Goal: Check status: Check status

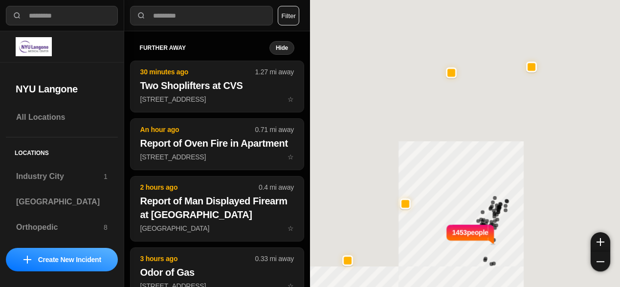
select select "*"
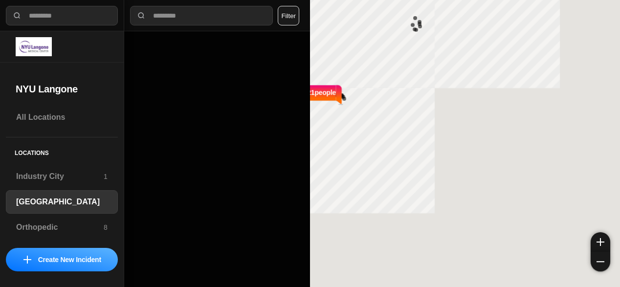
select select "*"
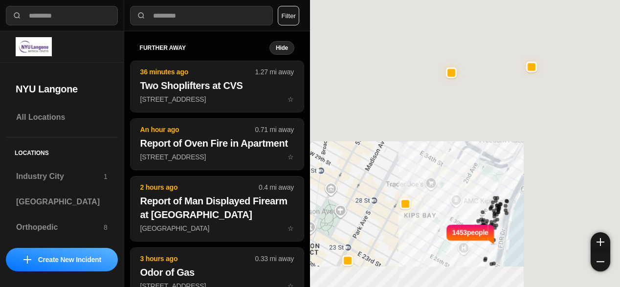
select select "*"
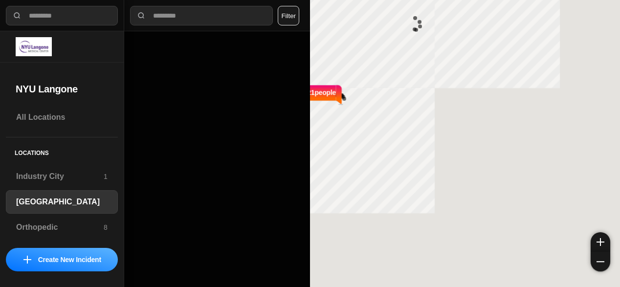
select select "*"
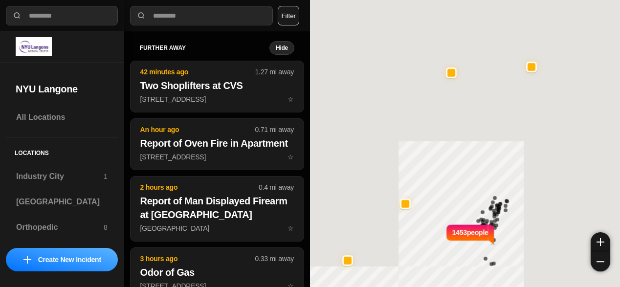
select select "*"
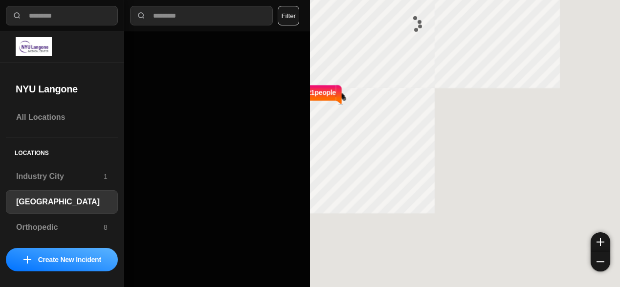
select select "*"
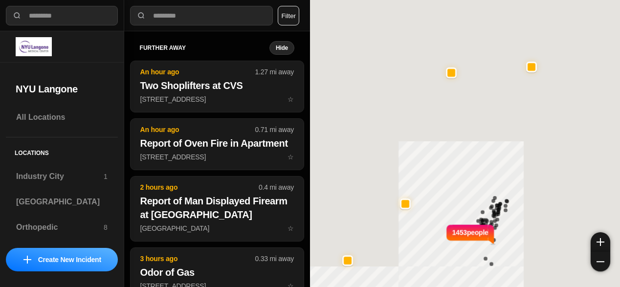
select select "*"
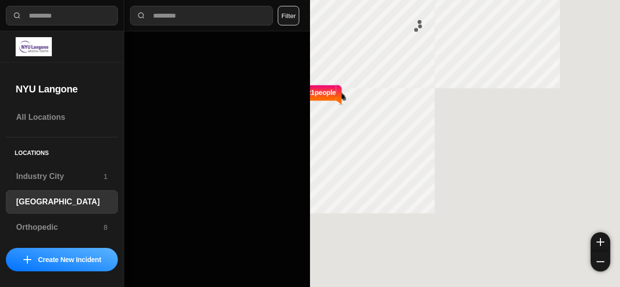
select select "*"
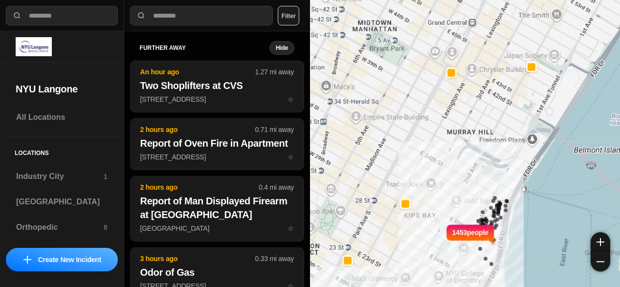
select select "*"
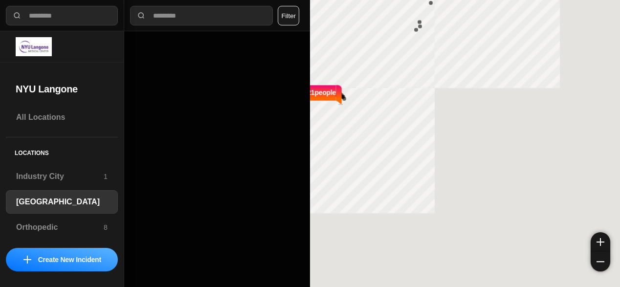
select select "*"
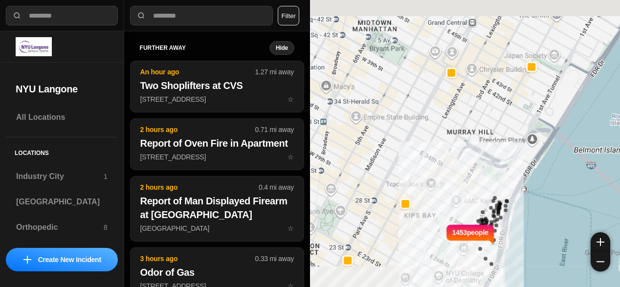
select select "*"
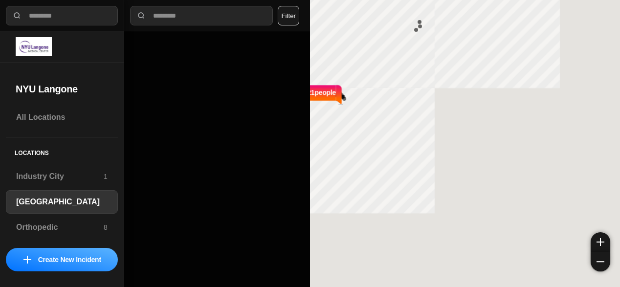
select select "*"
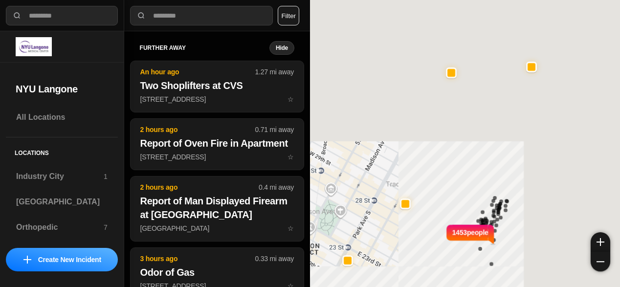
select select "*"
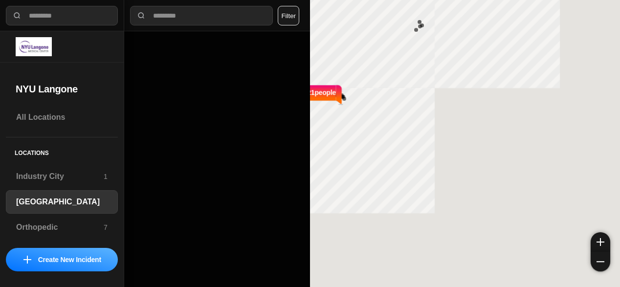
select select "*"
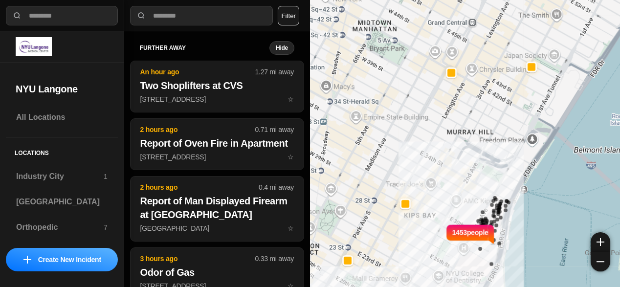
select select "*"
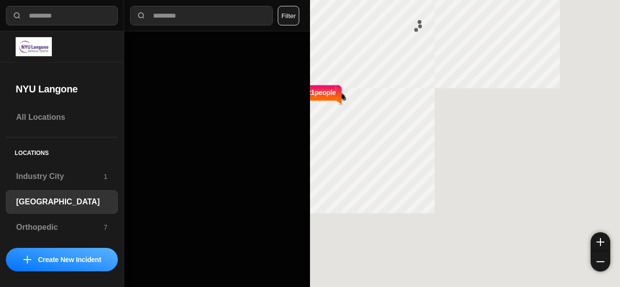
select select "*"
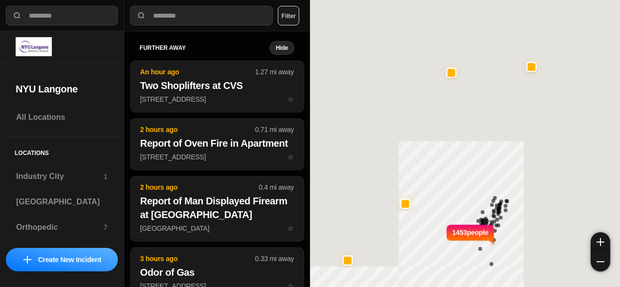
select select "*"
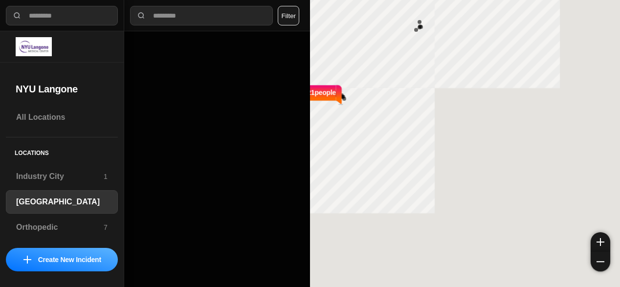
select select "*"
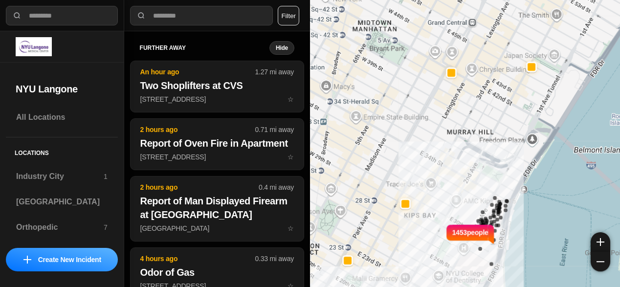
select select "*"
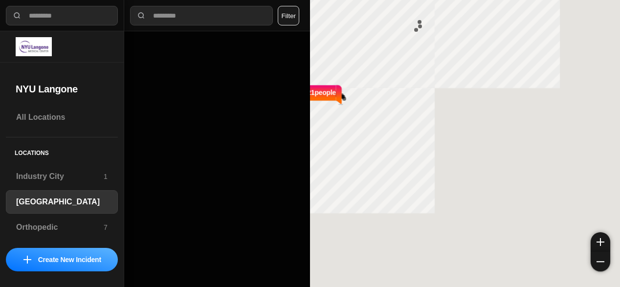
select select "*"
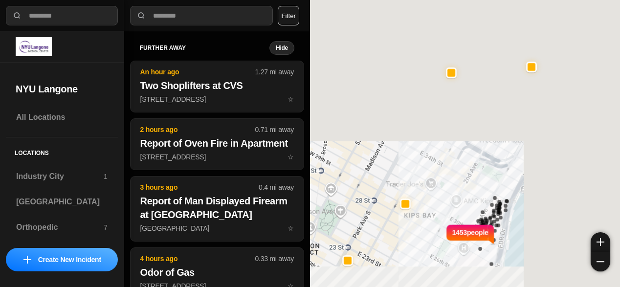
select select "*"
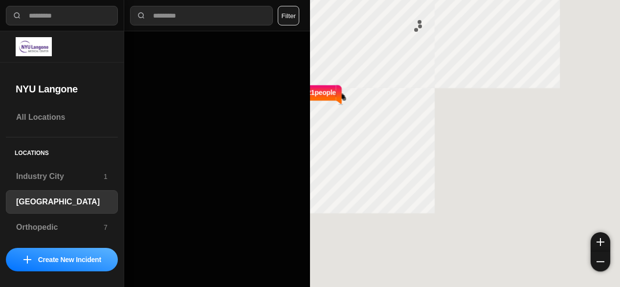
select select "*"
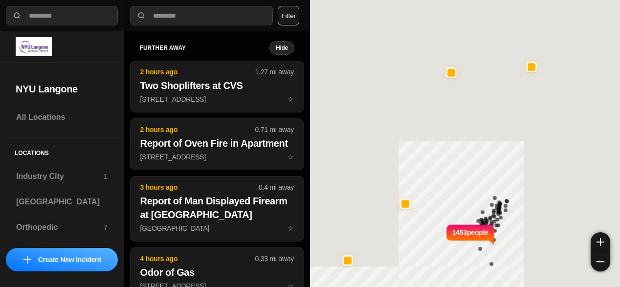
select select "*"
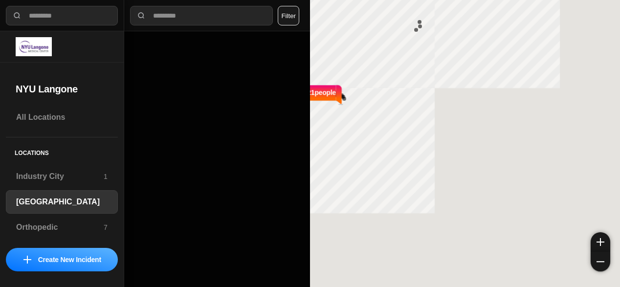
select select "*"
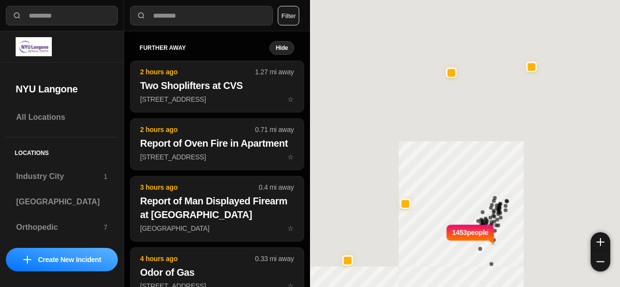
select select "*"
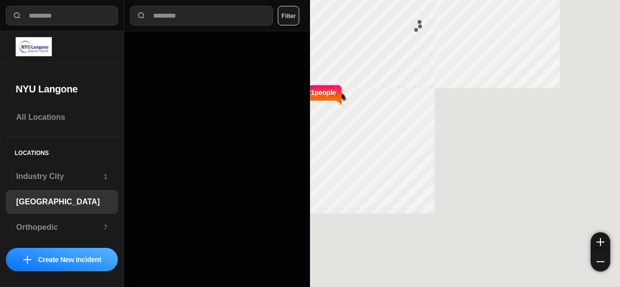
select select "*"
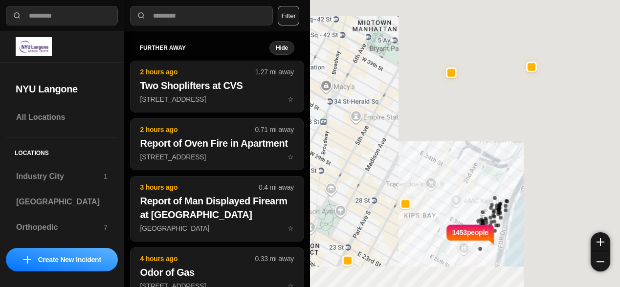
select select "*"
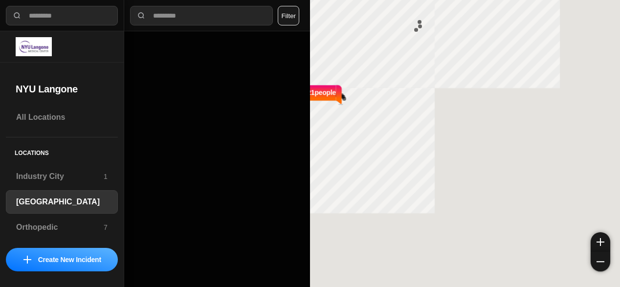
select select "*"
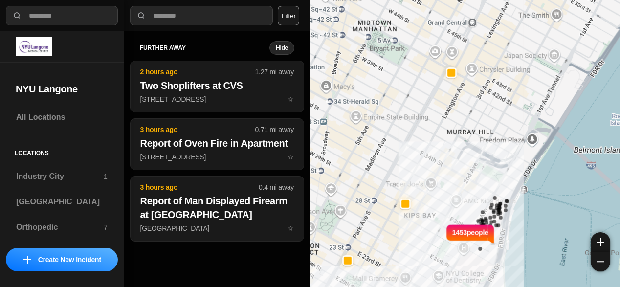
select select "*"
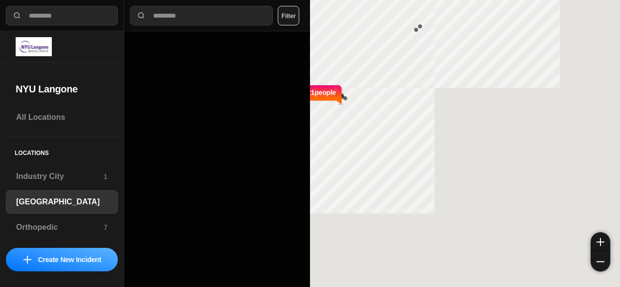
select select "*"
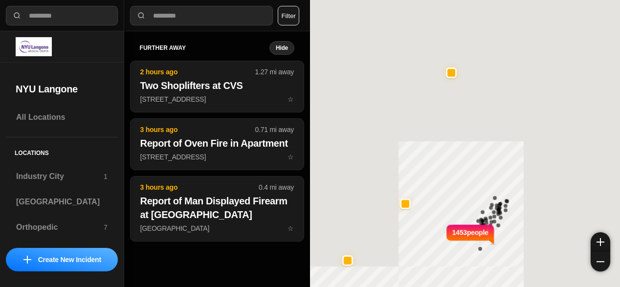
select select "*"
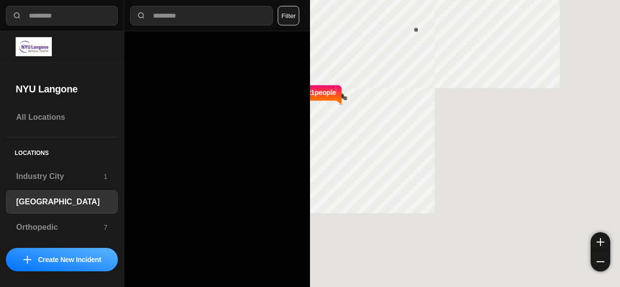
select select "*"
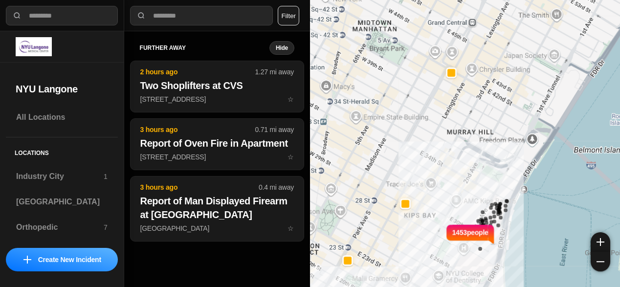
select select "*"
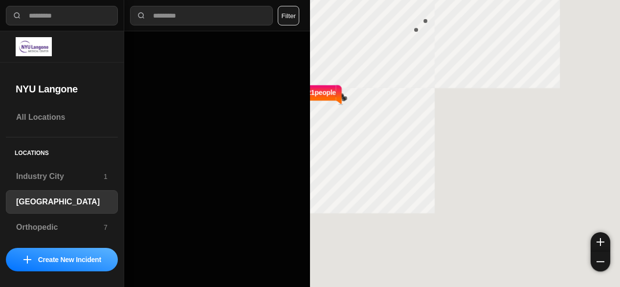
select select "*"
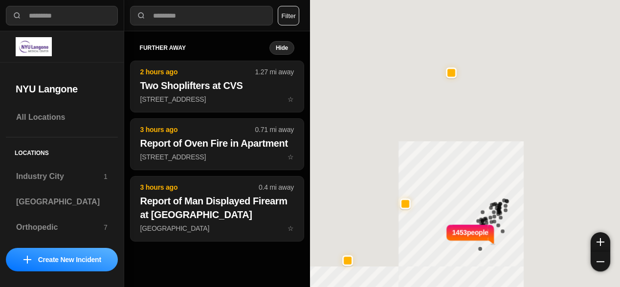
select select "*"
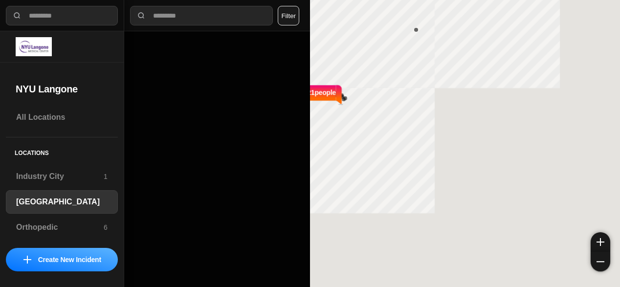
select select "*"
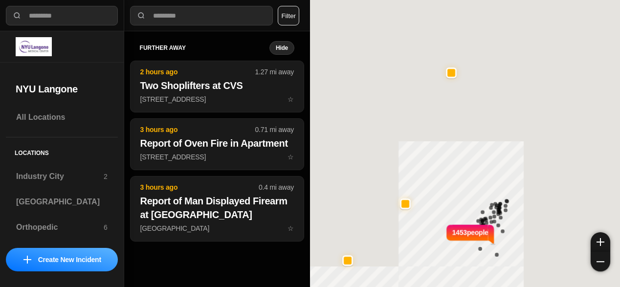
select select "*"
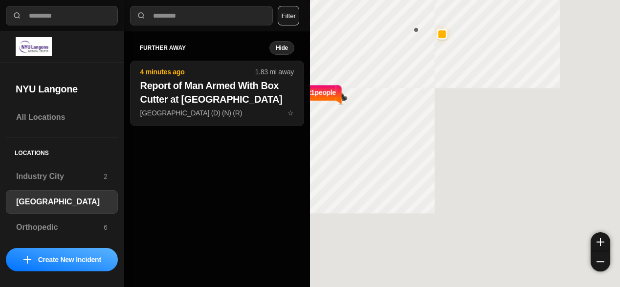
select select "*"
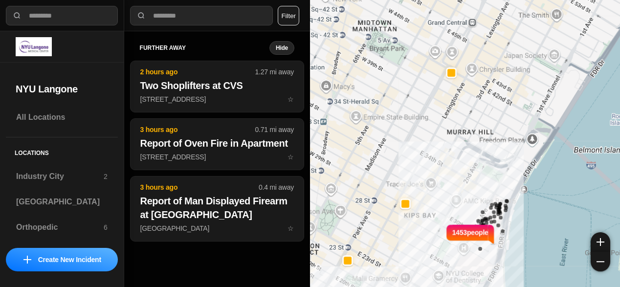
select select "*"
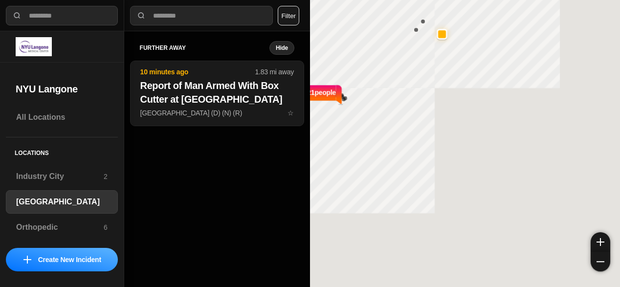
select select "*"
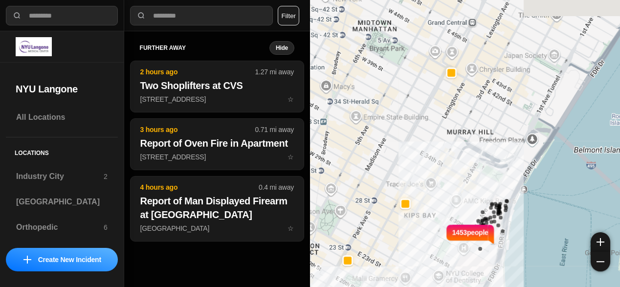
select select "*"
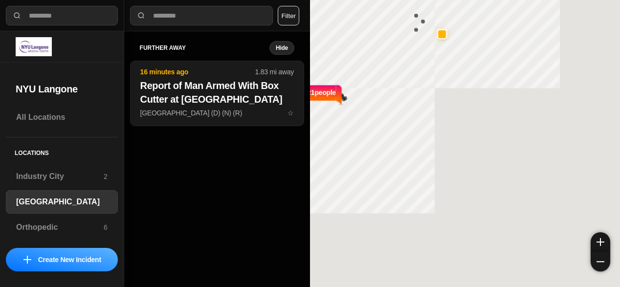
select select "*"
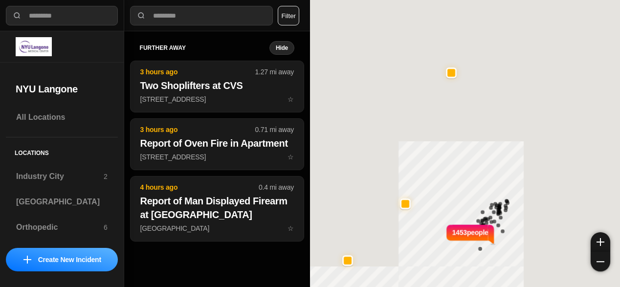
select select "*"
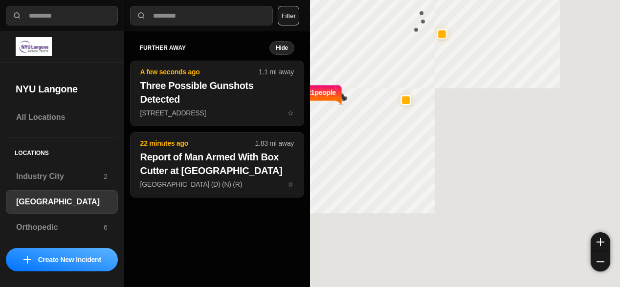
select select "*"
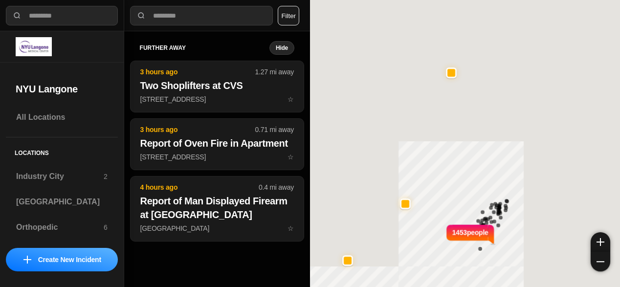
select select "*"
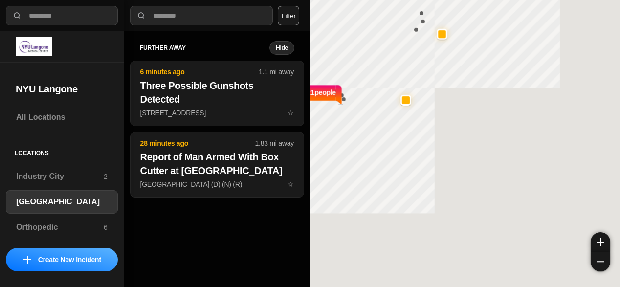
select select "*"
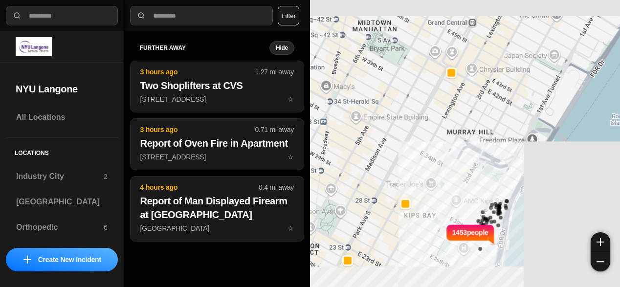
select select "*"
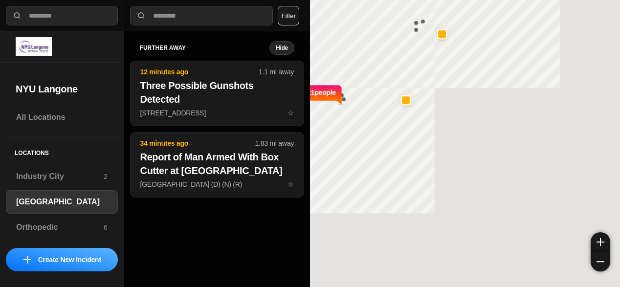
select select "*"
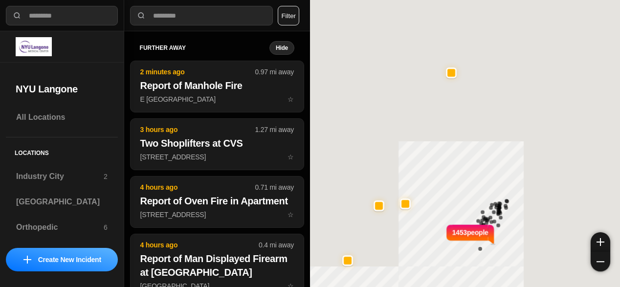
select select "*"
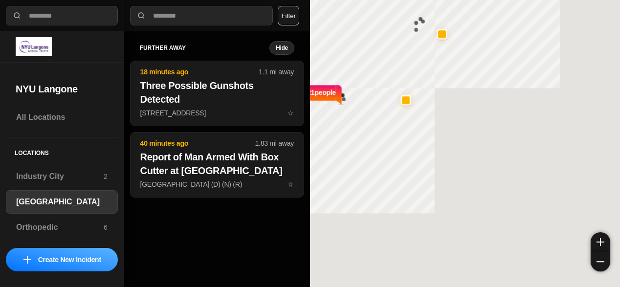
select select "*"
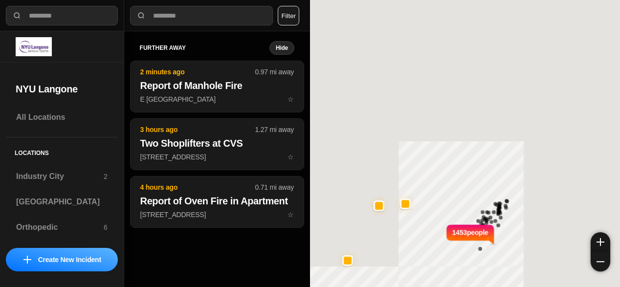
select select "*"
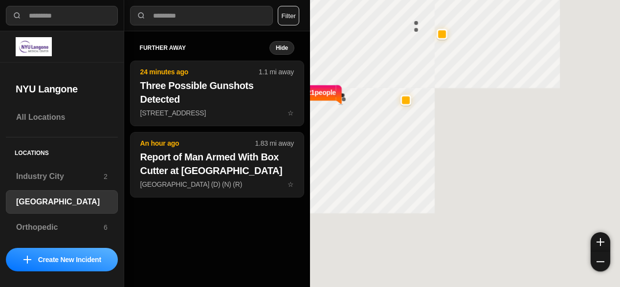
select select "*"
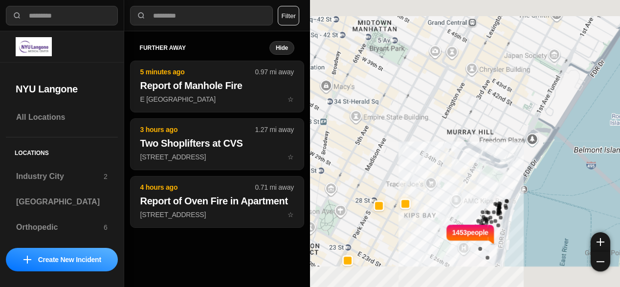
select select "*"
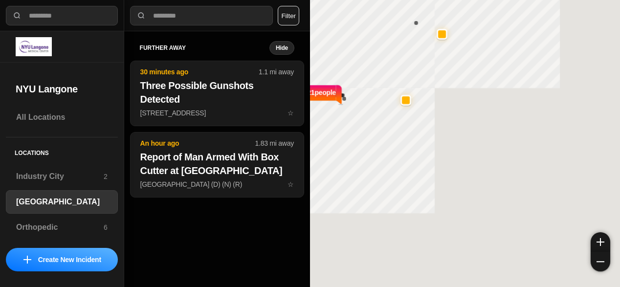
select select "*"
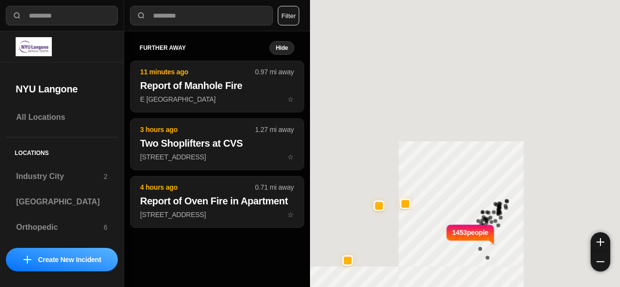
select select "*"
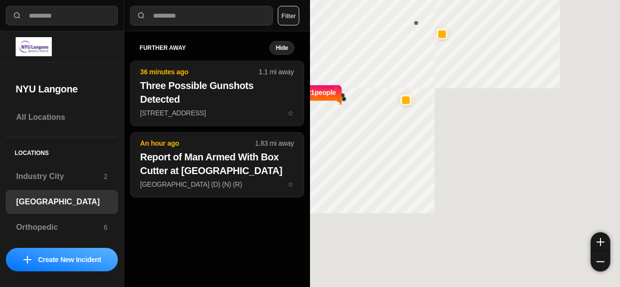
select select "*"
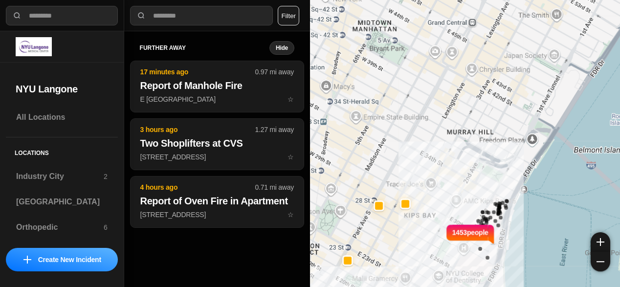
select select "*"
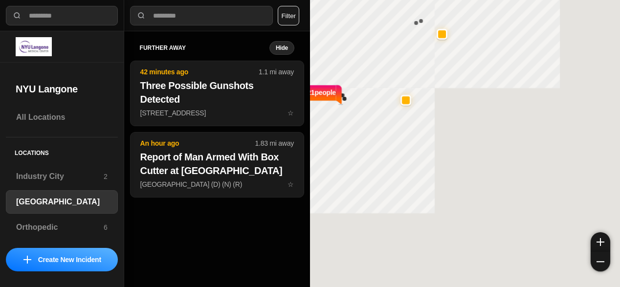
select select "*"
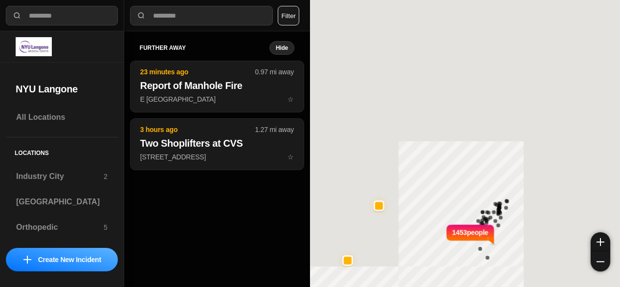
select select "*"
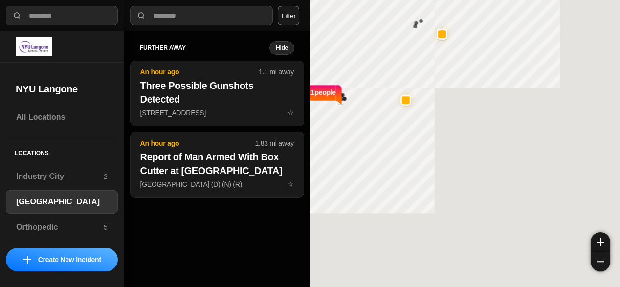
select select "*"
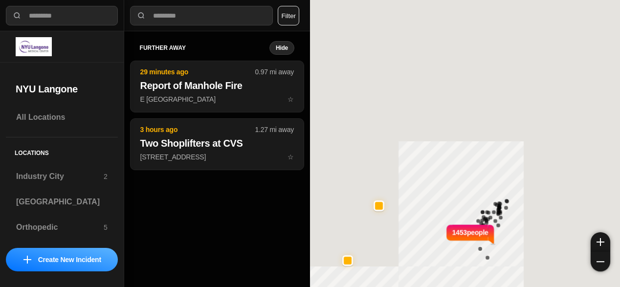
select select "*"
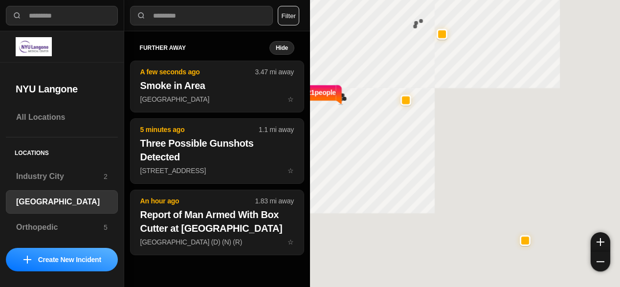
select select "*"
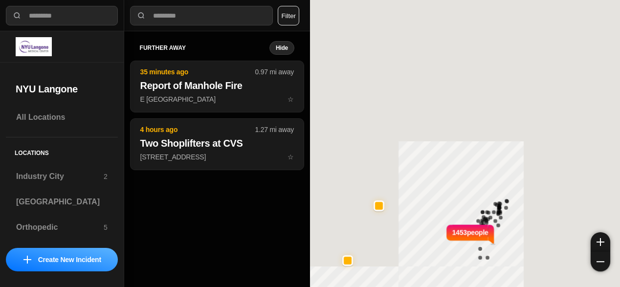
select select "*"
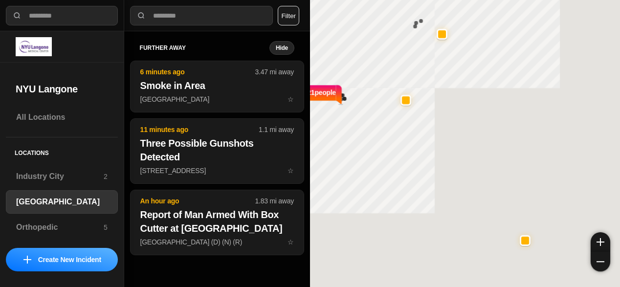
select select "*"
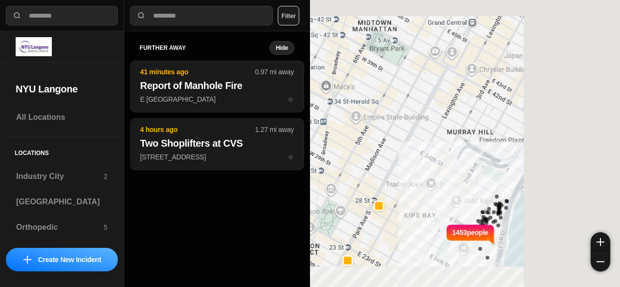
select select "*"
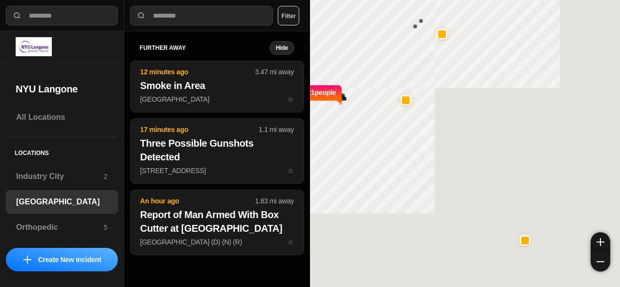
select select "*"
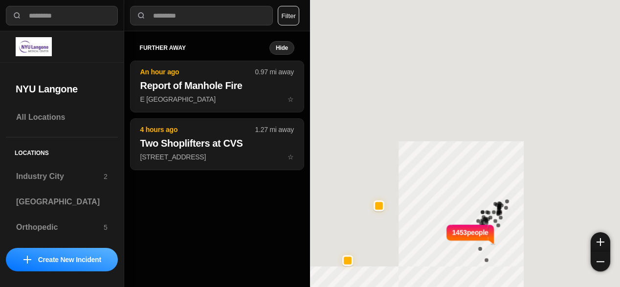
select select "*"
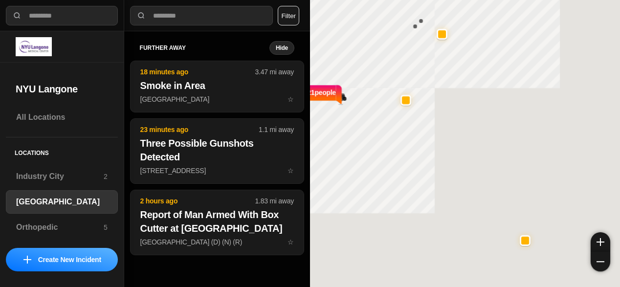
select select "*"
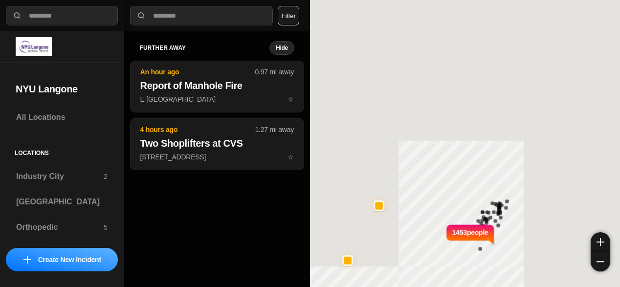
select select "*"
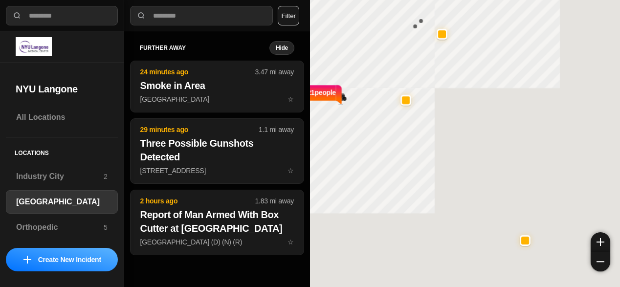
select select "*"
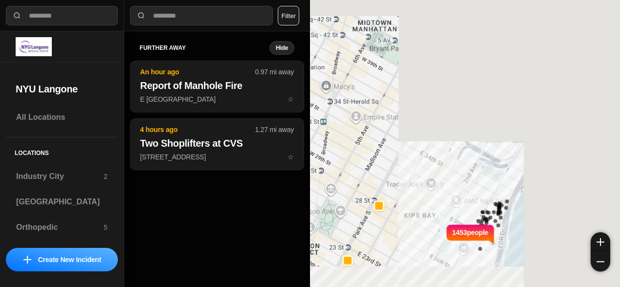
select select "*"
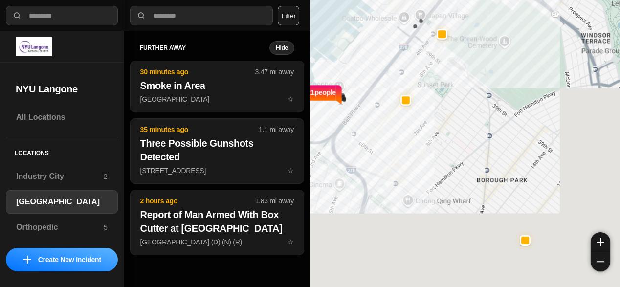
select select "*"
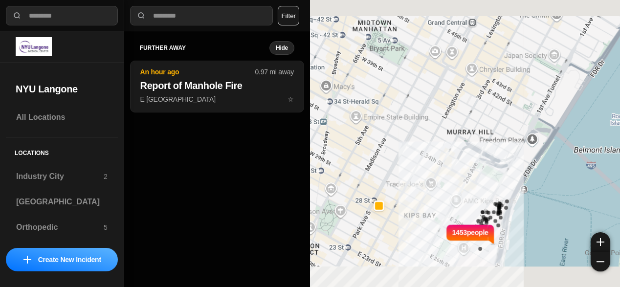
select select "*"
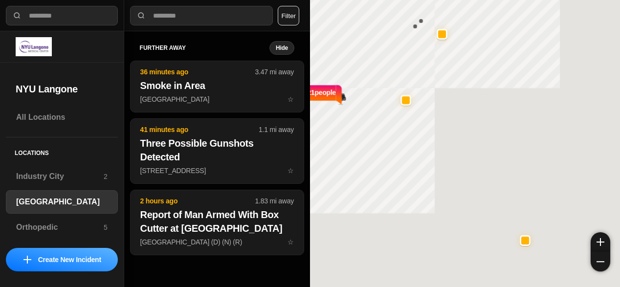
select select "*"
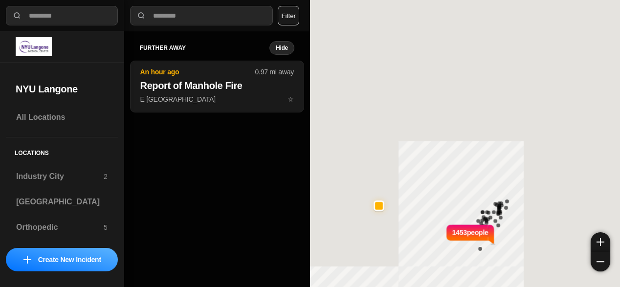
select select "*"
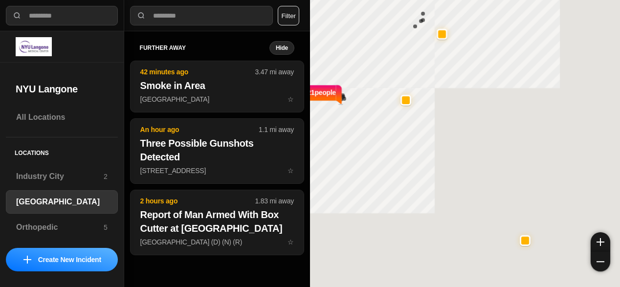
select select "*"
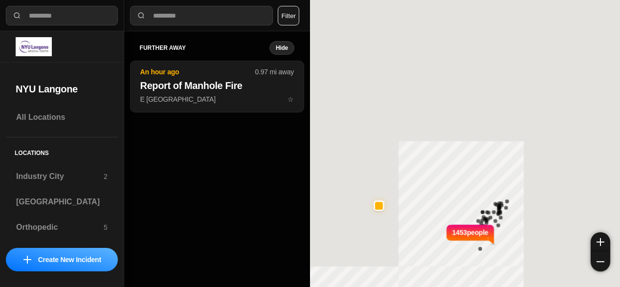
select select "*"
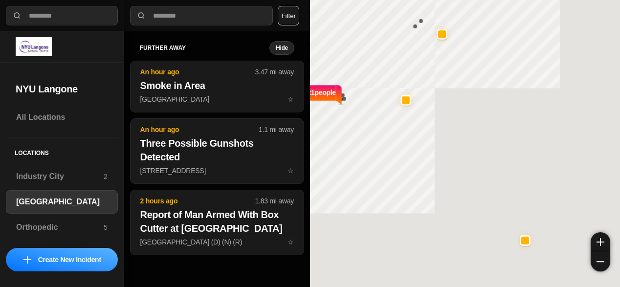
select select "*"
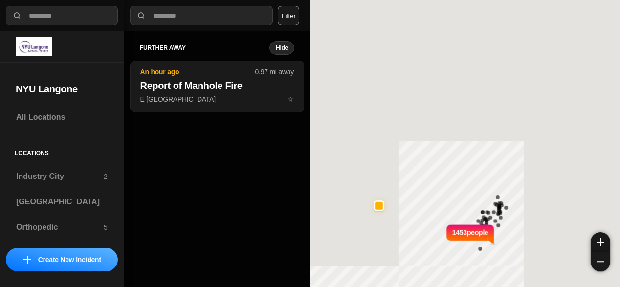
select select "*"
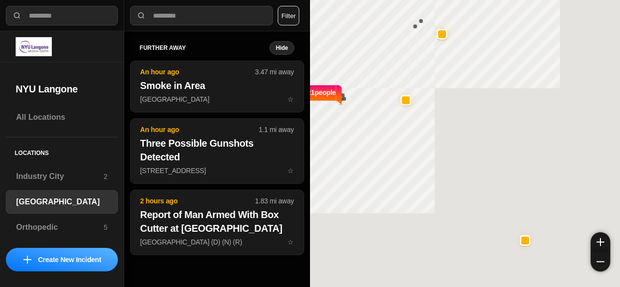
select select "*"
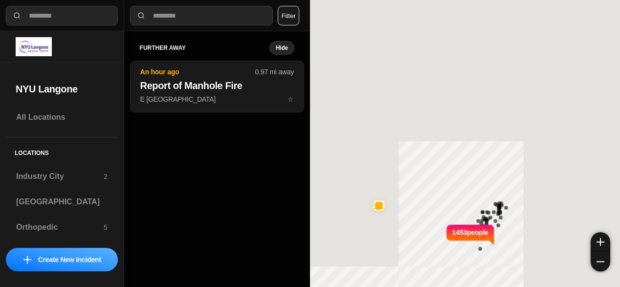
select select "*"
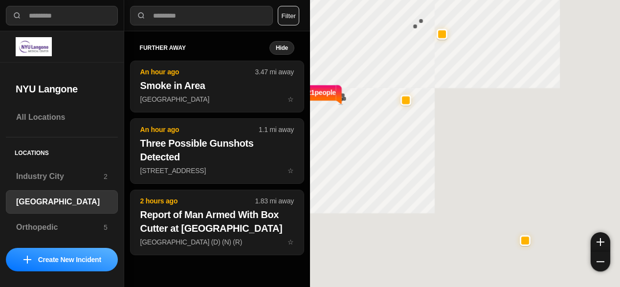
select select "*"
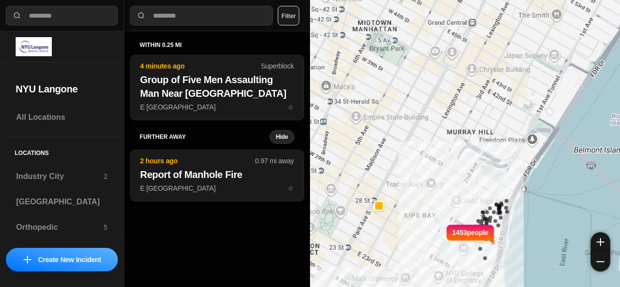
select select "*"
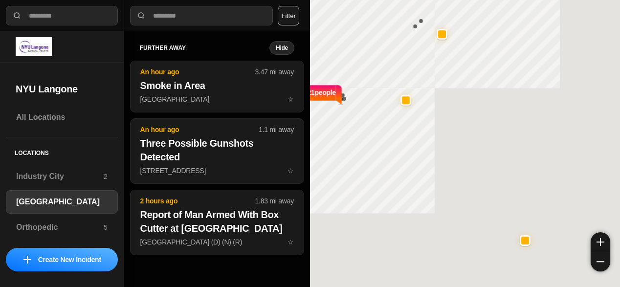
select select "*"
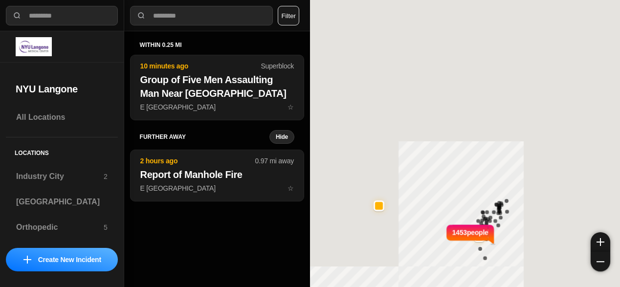
select select "*"
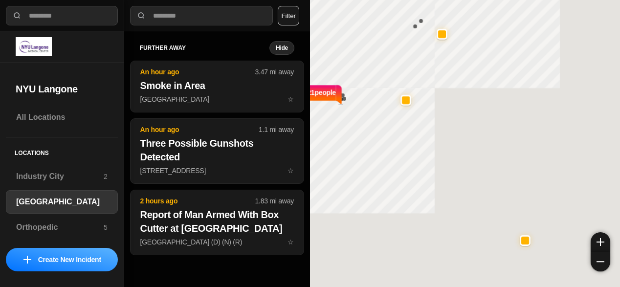
select select "*"
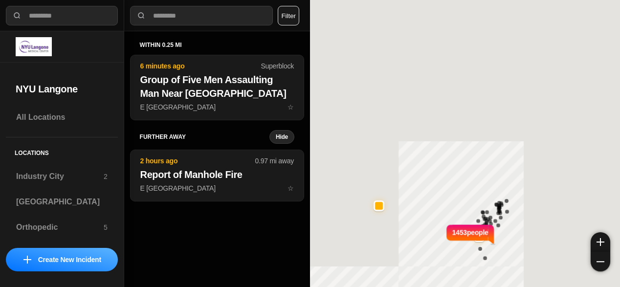
select select "*"
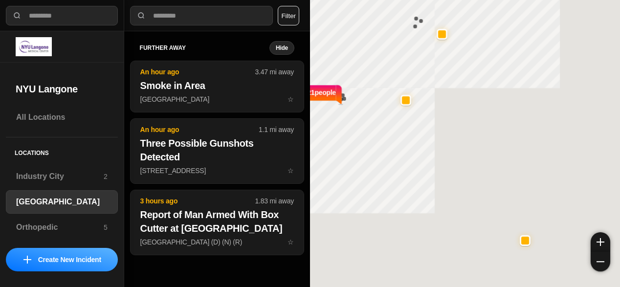
select select "*"
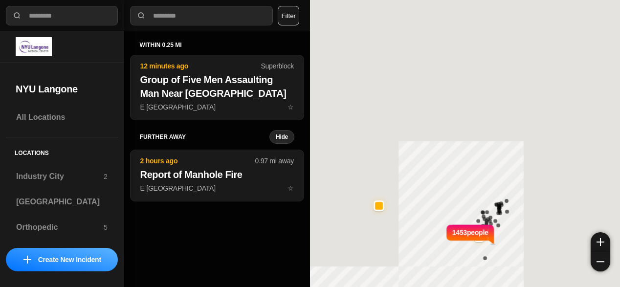
select select "*"
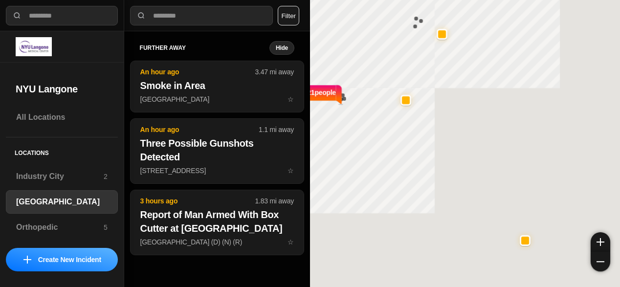
select select "*"
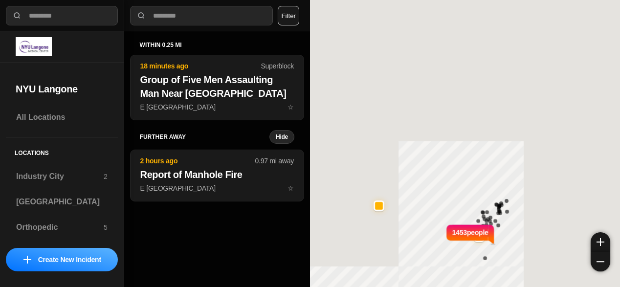
select select "*"
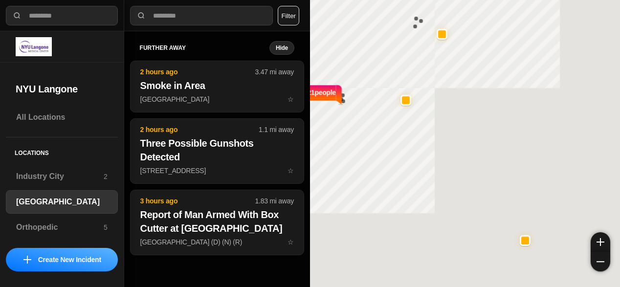
select select "*"
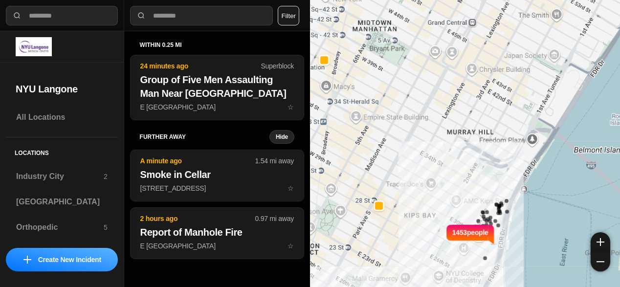
select select "*"
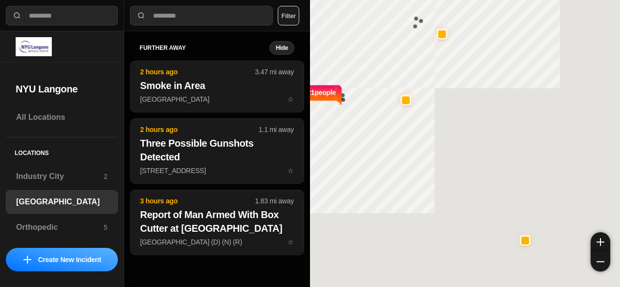
select select "*"
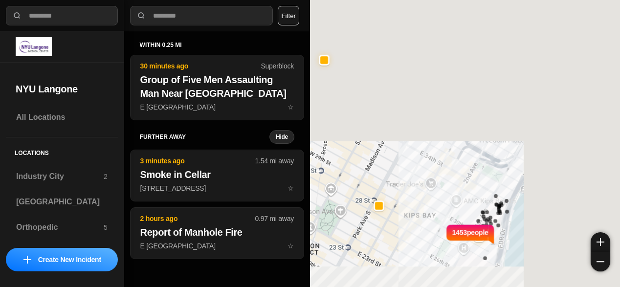
select select "*"
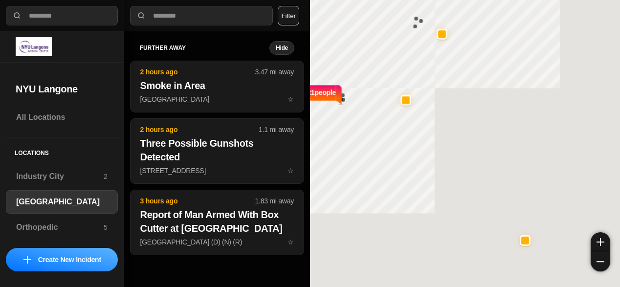
select select "*"
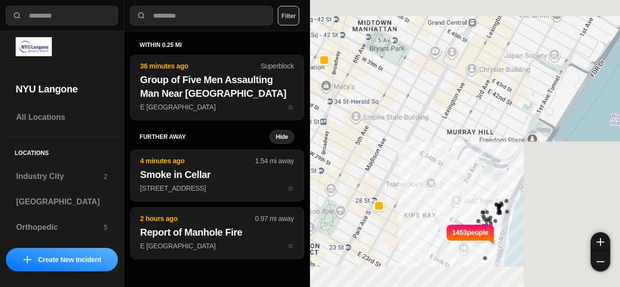
select select "*"
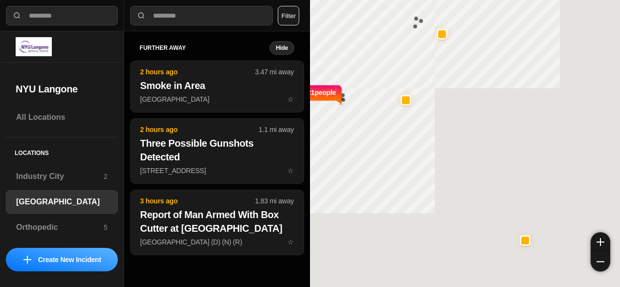
select select "*"
